Goal: Task Accomplishment & Management: Manage account settings

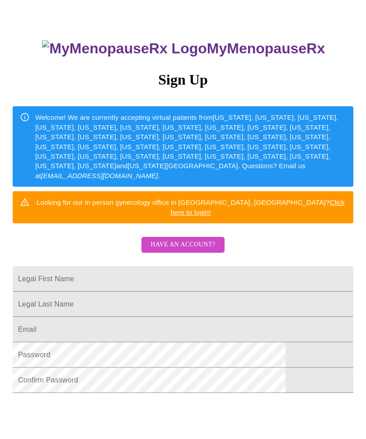
click at [164, 239] on span "Have an account?" at bounding box center [183, 244] width 65 height 11
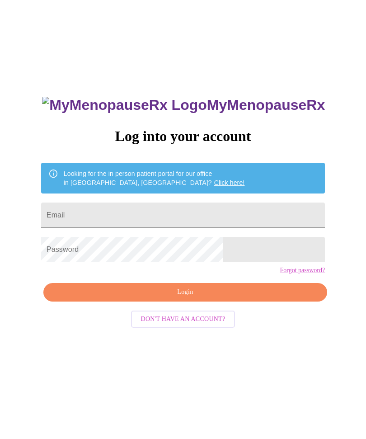
click at [109, 222] on input "Email" at bounding box center [183, 215] width 284 height 25
type input "[EMAIL_ADDRESS][DOMAIN_NAME]"
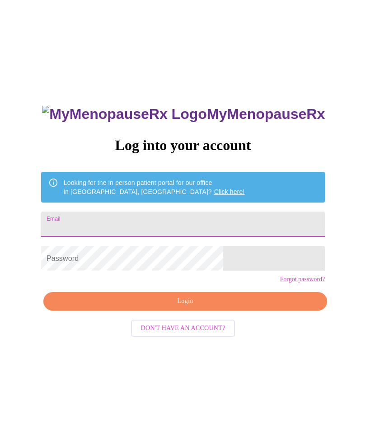
type input "[EMAIL_ADDRESS][DOMAIN_NAME]"
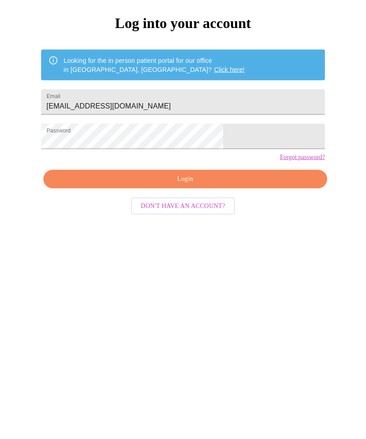
scroll to position [39, 0]
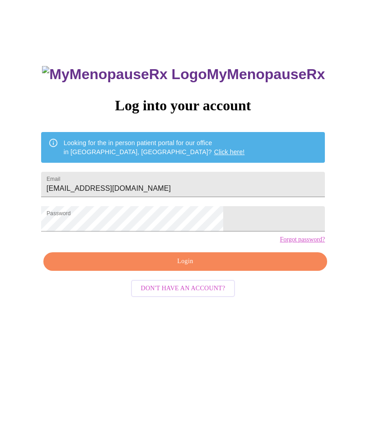
click at [122, 268] on span "Login" at bounding box center [185, 261] width 263 height 11
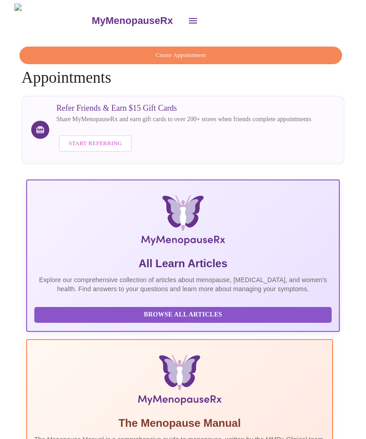
click at [189, 18] on icon "open drawer" at bounding box center [193, 20] width 8 height 5
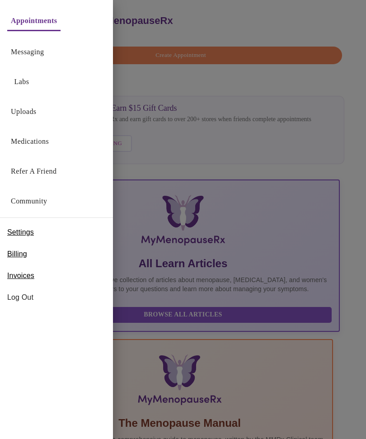
click at [24, 143] on link "Medications" at bounding box center [30, 141] width 38 height 13
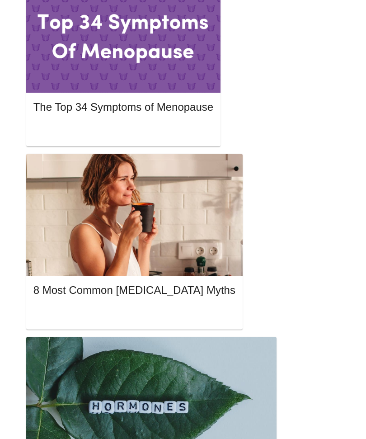
scroll to position [507, 0]
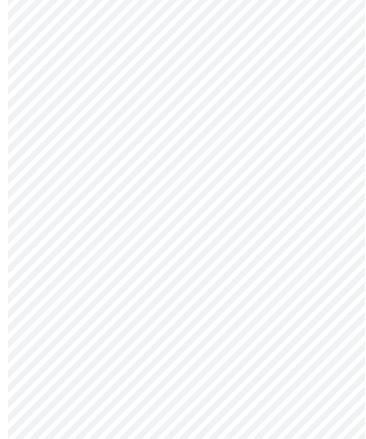
scroll to position [3386, 0]
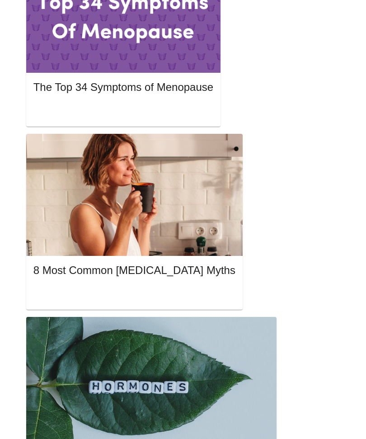
scroll to position [533, 0]
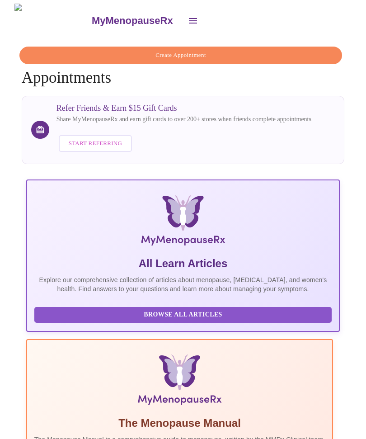
click at [188, 20] on icon "open drawer" at bounding box center [193, 20] width 11 height 11
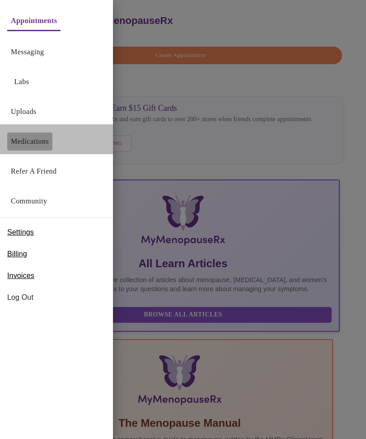
click at [24, 142] on link "Medications" at bounding box center [30, 141] width 38 height 13
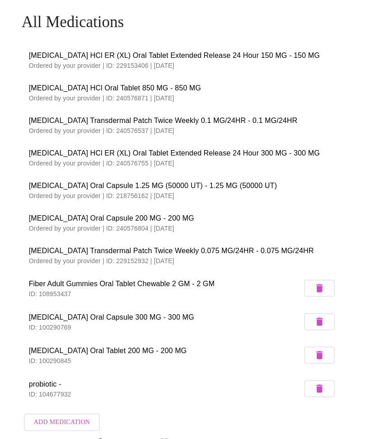
scroll to position [34, 0]
click at [42, 191] on p "Ordered by your provider | ID: 218756162 | [DATE]" at bounding box center [183, 195] width 309 height 9
click at [45, 186] on span "[MEDICAL_DATA] Oral Capsule 1.25 MG (50000 UT) - 1.25 MG (50000 UT)" at bounding box center [183, 185] width 309 height 11
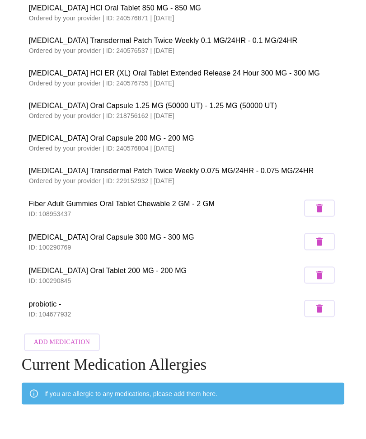
scroll to position [113, 0]
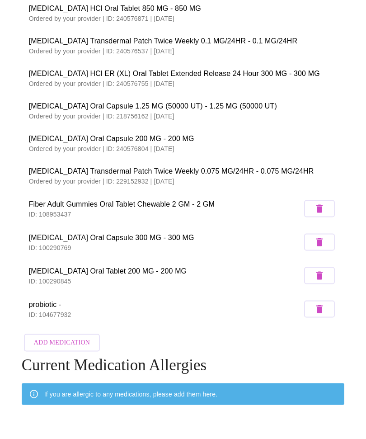
click at [363, 228] on div "All Medications buPROPion HCl ER (XL) Oral Tablet Extended Release 24 Hour 150 …" at bounding box center [183, 217] width 359 height 566
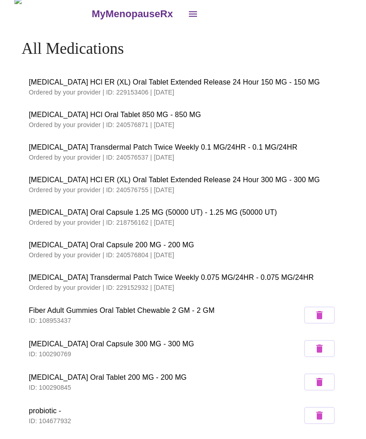
scroll to position [0, 0]
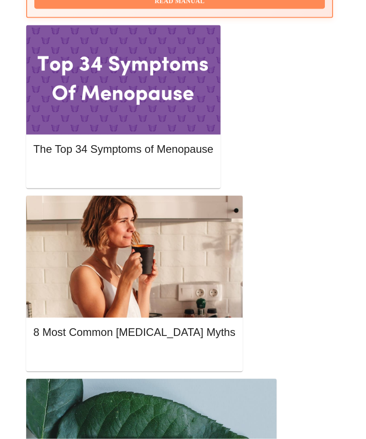
scroll to position [463, 0]
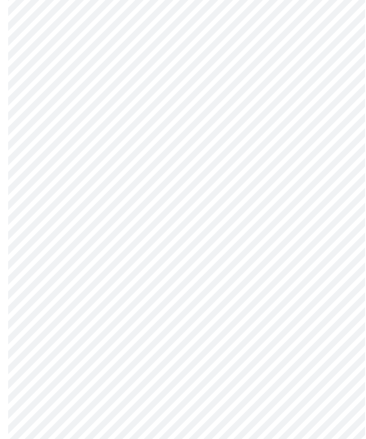
scroll to position [3599, 0]
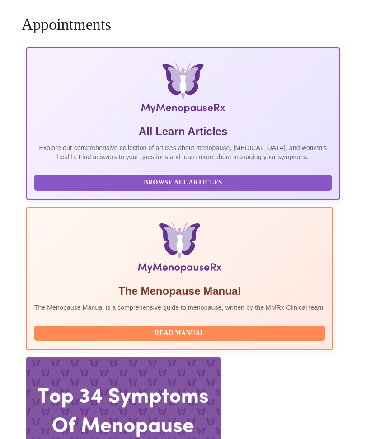
scroll to position [31, 0]
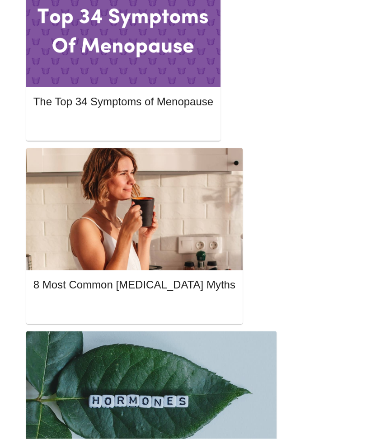
scroll to position [512, 0]
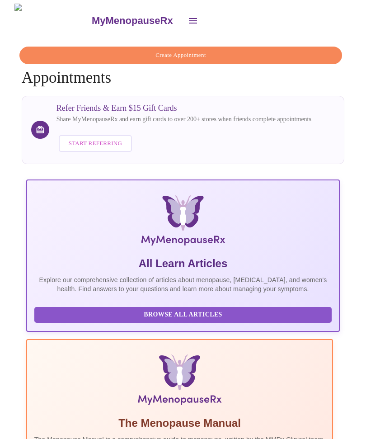
scroll to position [31, 0]
